Goal: Navigation & Orientation: Go to known website

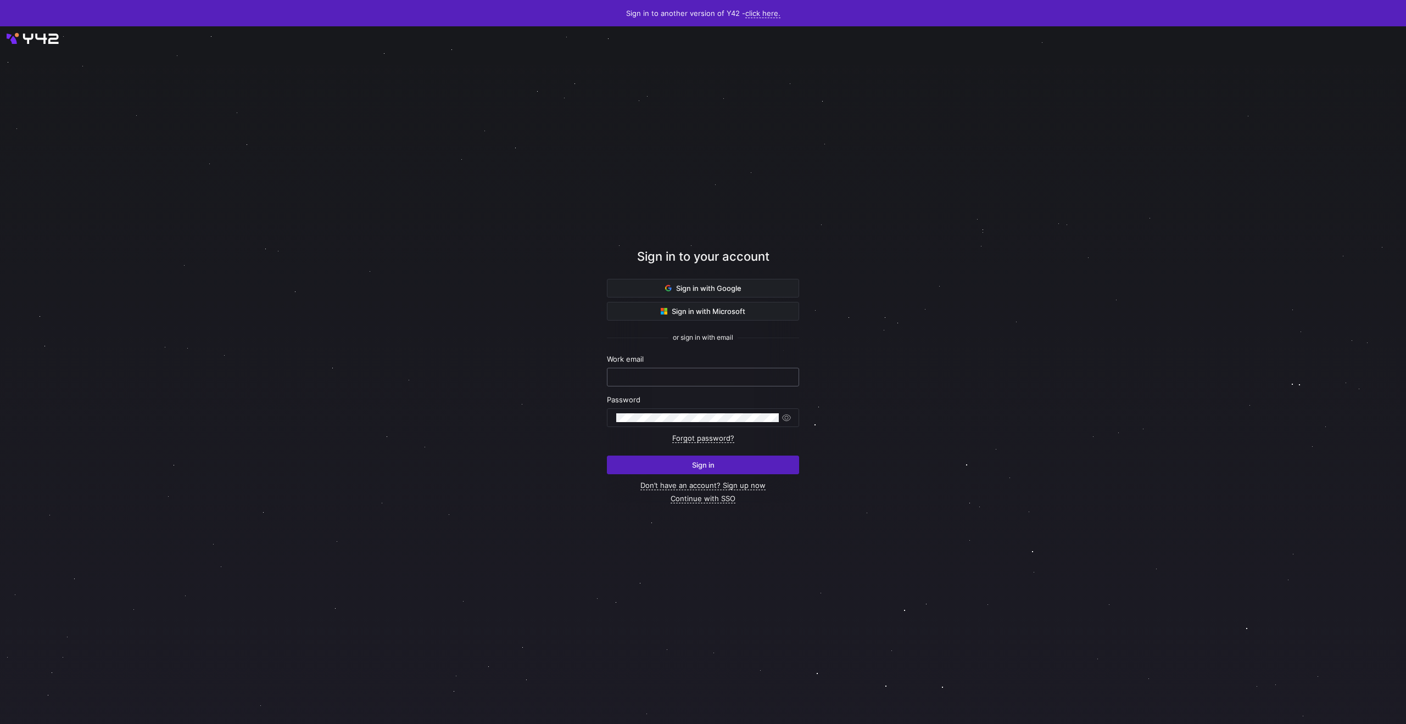
click at [684, 370] on div at bounding box center [703, 377] width 174 height 18
click at [683, 381] on input "text" at bounding box center [703, 377] width 174 height 9
type input "[EMAIL_ADDRESS][DOMAIN_NAME]"
click at [607, 456] on button "Sign in" at bounding box center [703, 465] width 192 height 19
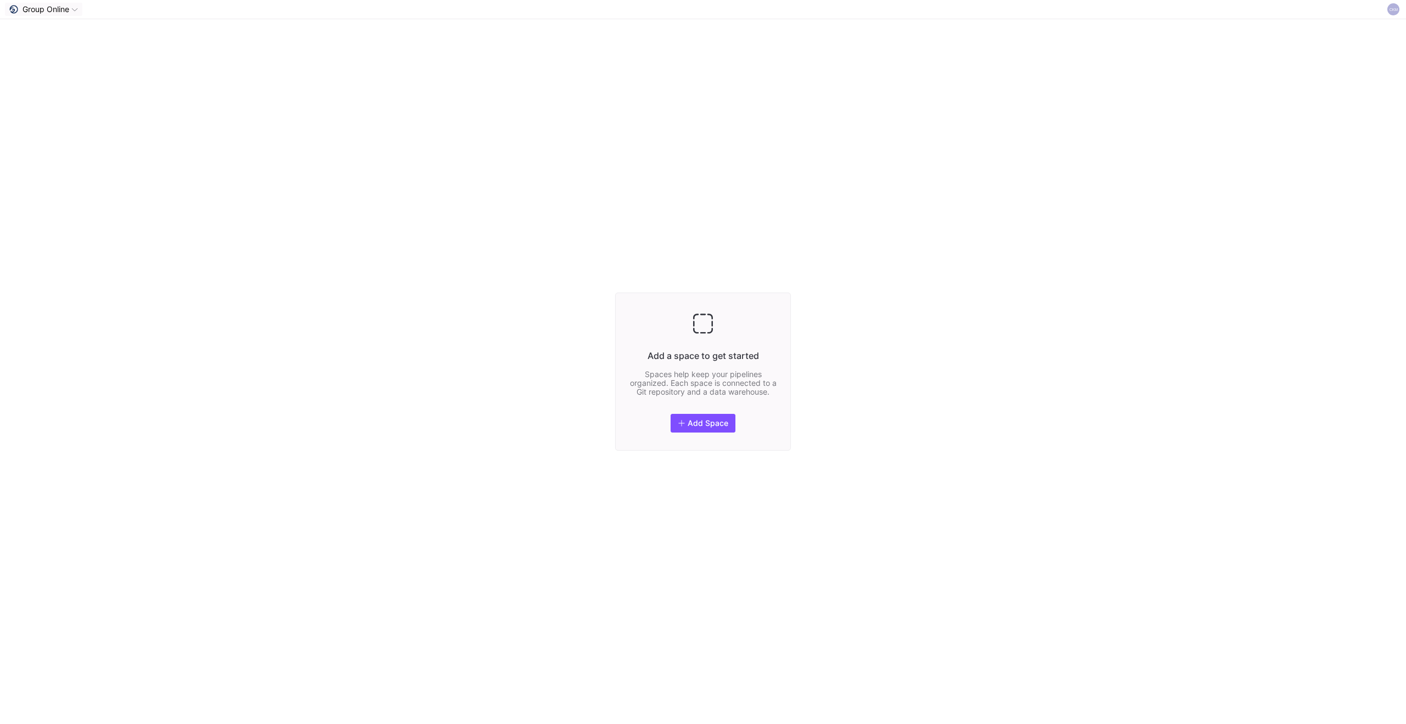
click at [71, 10] on div "Group Online" at bounding box center [43, 9] width 69 height 9
click at [406, 142] on div at bounding box center [703, 362] width 1406 height 724
